Goal: Communication & Community: Ask a question

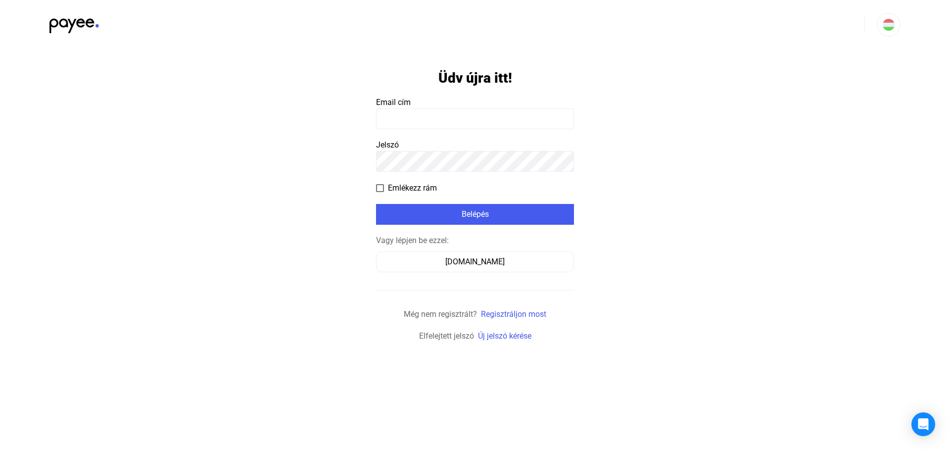
click at [388, 116] on input at bounding box center [475, 118] width 198 height 21
click at [387, 115] on input at bounding box center [475, 118] width 198 height 21
click at [397, 257] on div "[DOMAIN_NAME]" at bounding box center [474, 262] width 191 height 12
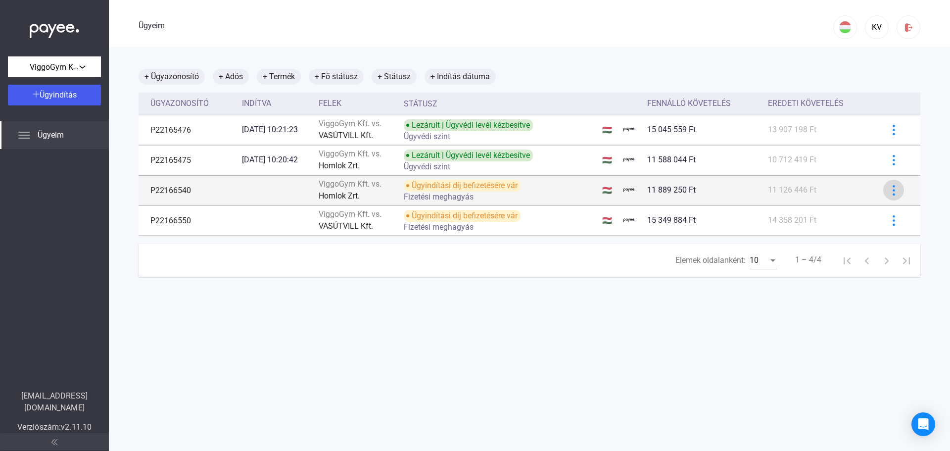
click at [888, 188] on img at bounding box center [893, 190] width 10 height 10
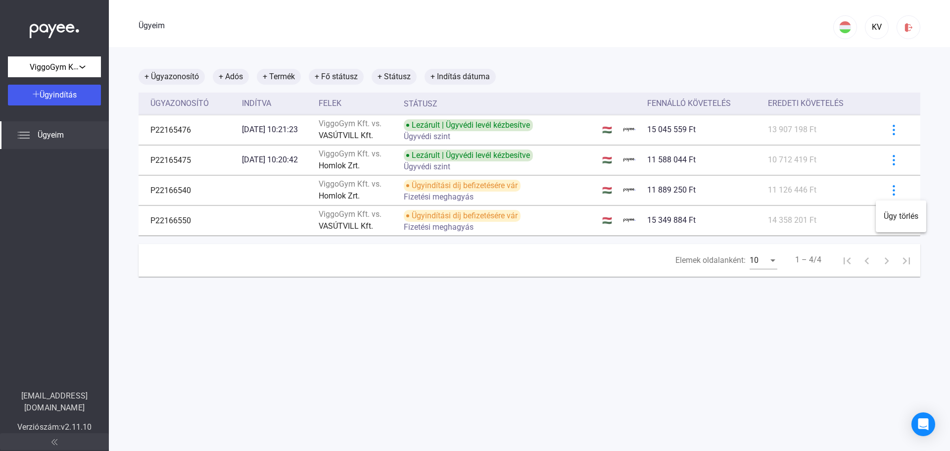
click at [885, 188] on div at bounding box center [475, 225] width 950 height 451
click at [445, 76] on font "+ Indítás dátuma" at bounding box center [459, 76] width 59 height 9
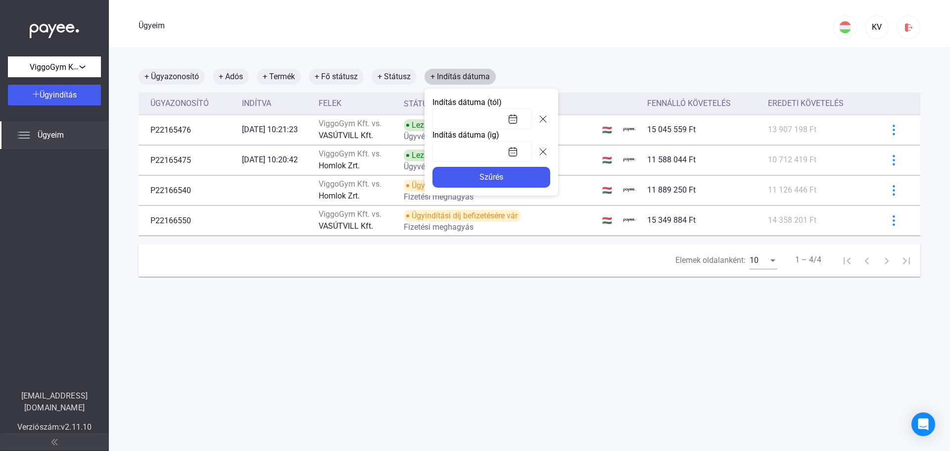
click at [445, 76] on div at bounding box center [475, 225] width 950 height 451
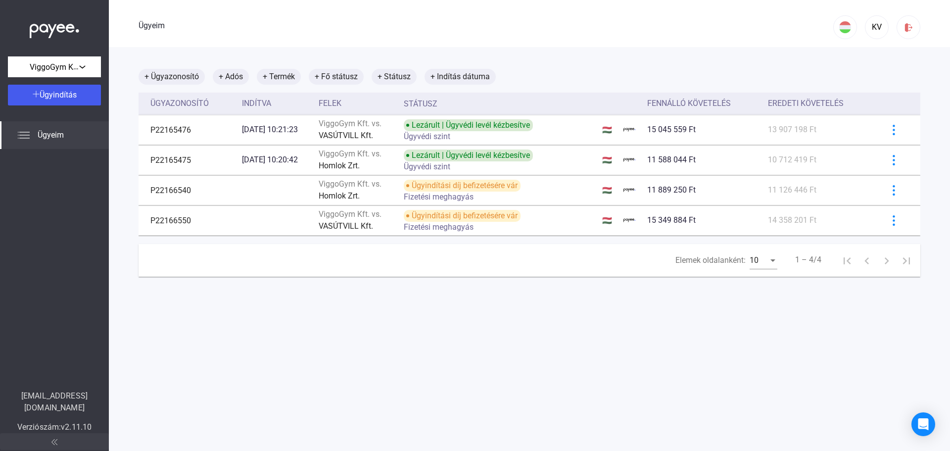
click at [62, 139] on font "Ügyeim" at bounding box center [51, 134] width 26 height 9
click at [927, 426] on icon "Intercom Messenger megnyitása" at bounding box center [922, 423] width 11 height 13
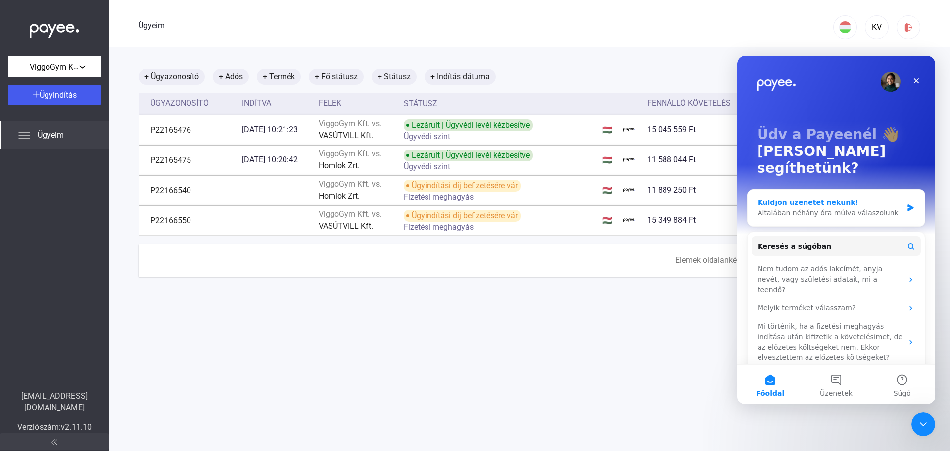
click at [868, 197] on div "Küldjön üzenetet nekünk!" at bounding box center [829, 202] width 145 height 10
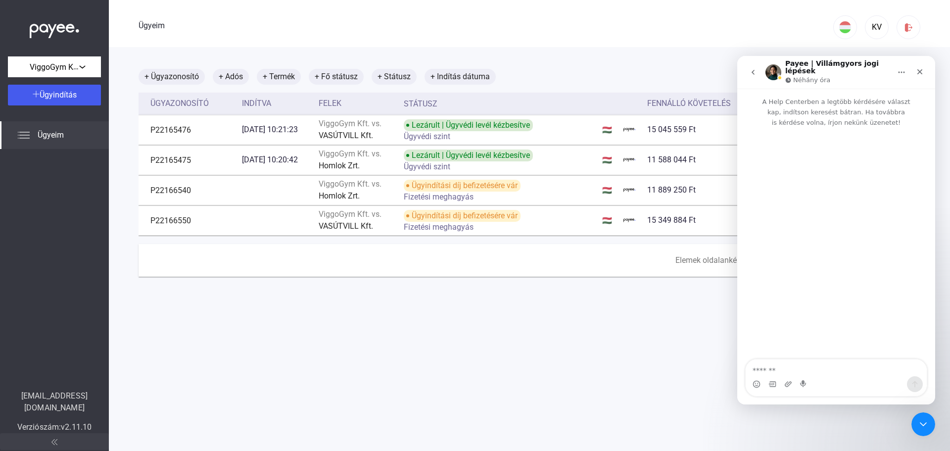
click at [836, 365] on textarea "Üzenet…" at bounding box center [835, 367] width 181 height 17
type textarea "**********"
type textarea "****"
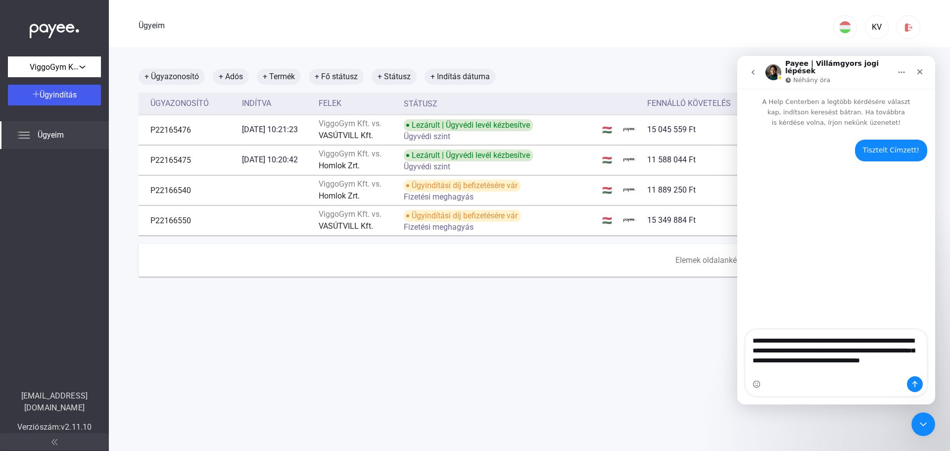
type textarea "**********"
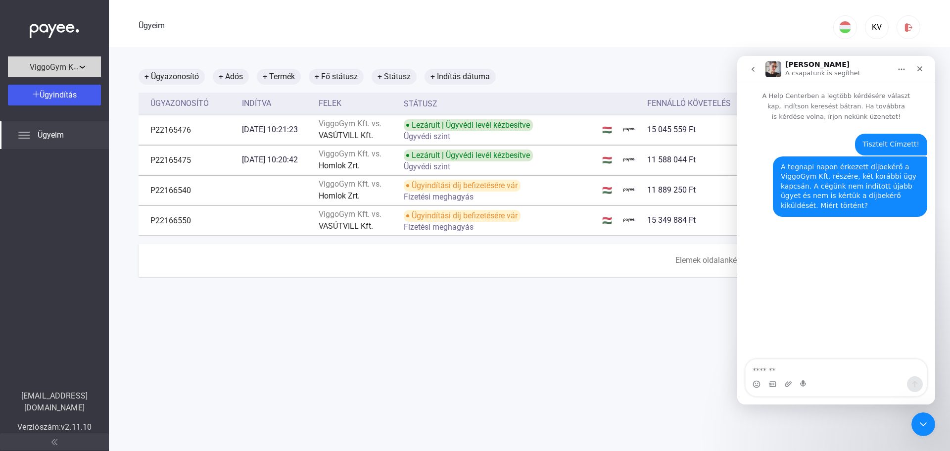
click at [49, 62] on font "ViggoGym Kft." at bounding box center [55, 67] width 51 height 10
click at [46, 91] on font "ViggoGym Kft." at bounding box center [41, 88] width 51 height 9
